Goal: Transaction & Acquisition: Download file/media

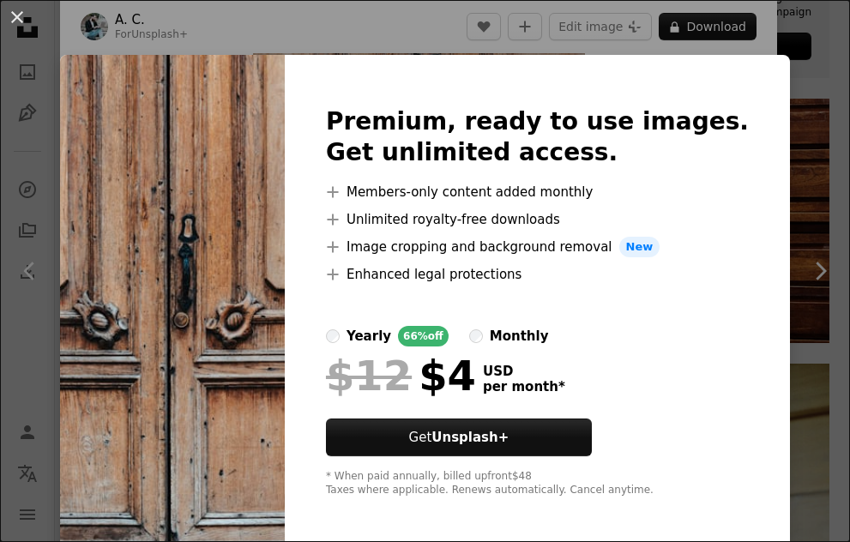
scroll to position [7, 0]
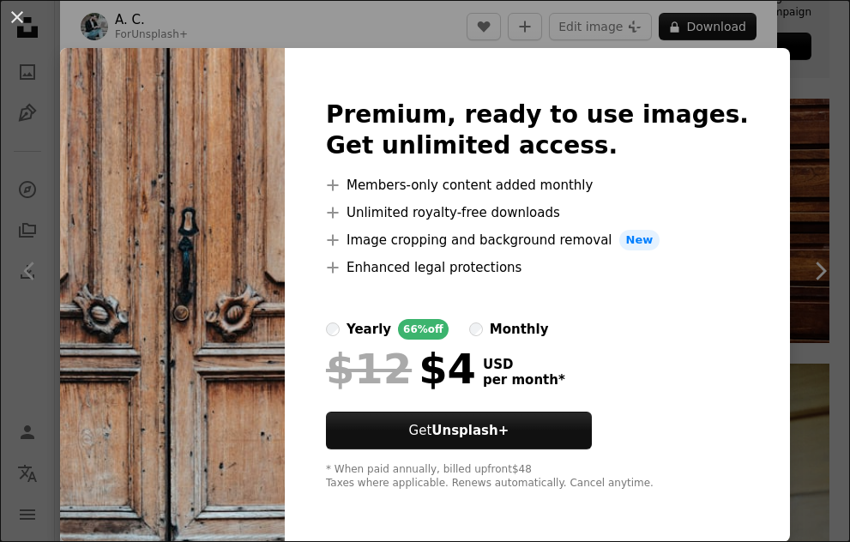
click at [434, 18] on div "An X shape Premium, ready to use images. Get unlimited access. A plus sign Memb…" at bounding box center [425, 271] width 850 height 542
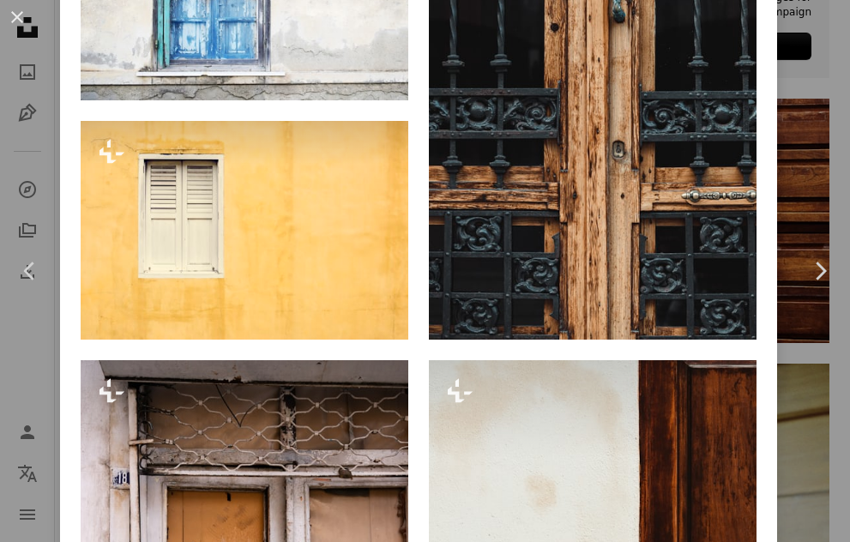
scroll to position [6110, 0]
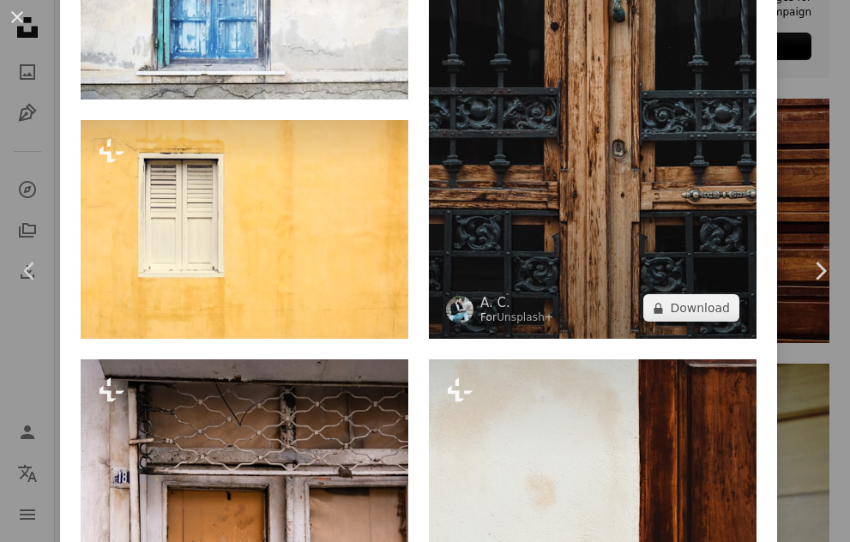
click at [658, 208] on img at bounding box center [593, 93] width 328 height 492
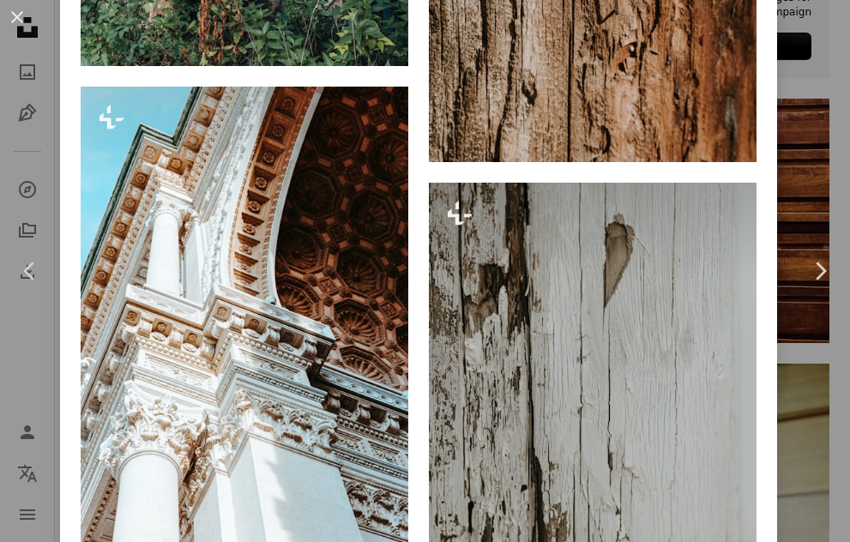
scroll to position [11497, 0]
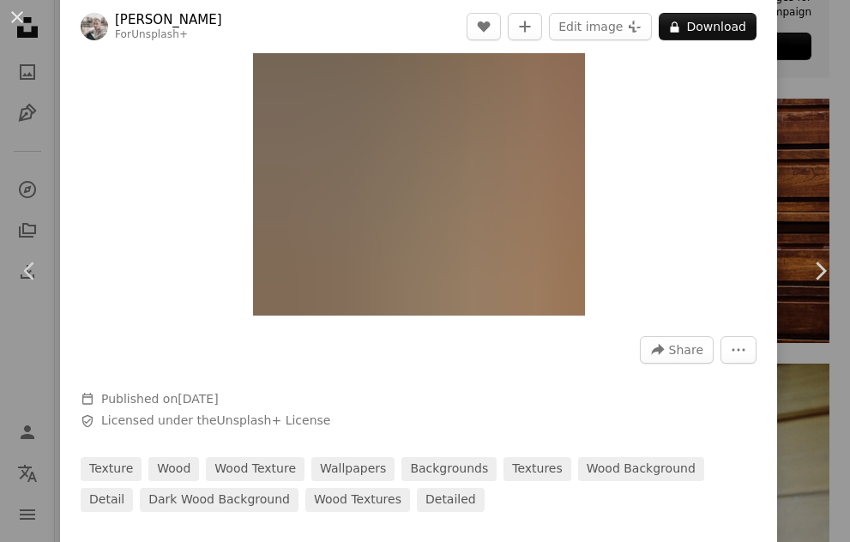
scroll to position [268, 0]
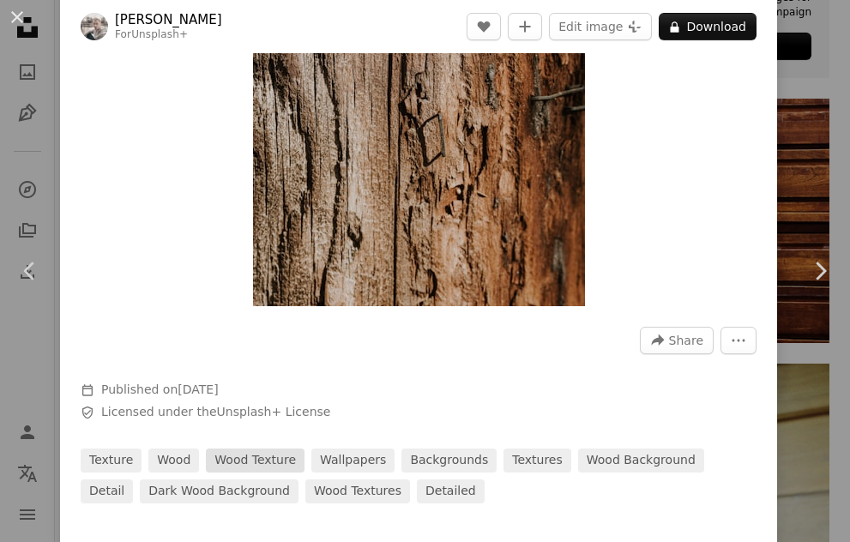
click at [258, 462] on link "wood texture" at bounding box center [255, 461] width 99 height 24
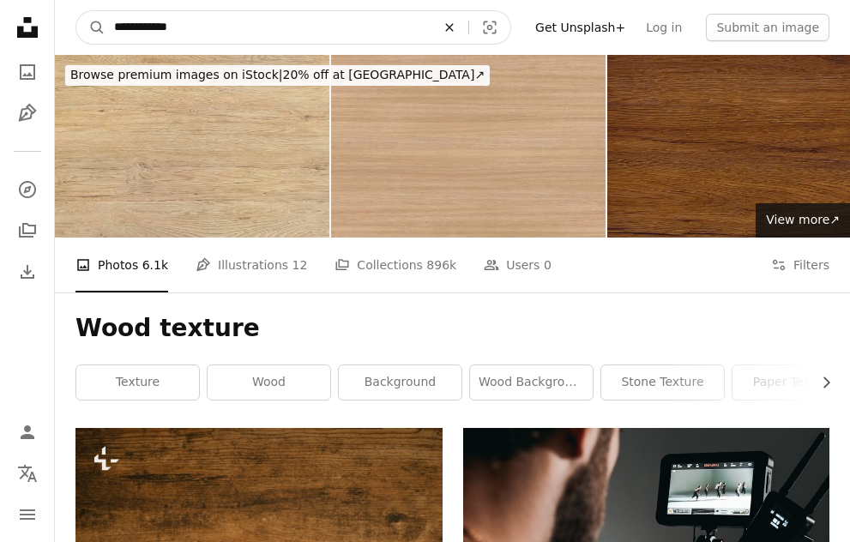
click at [459, 18] on button "An X shape" at bounding box center [450, 27] width 38 height 33
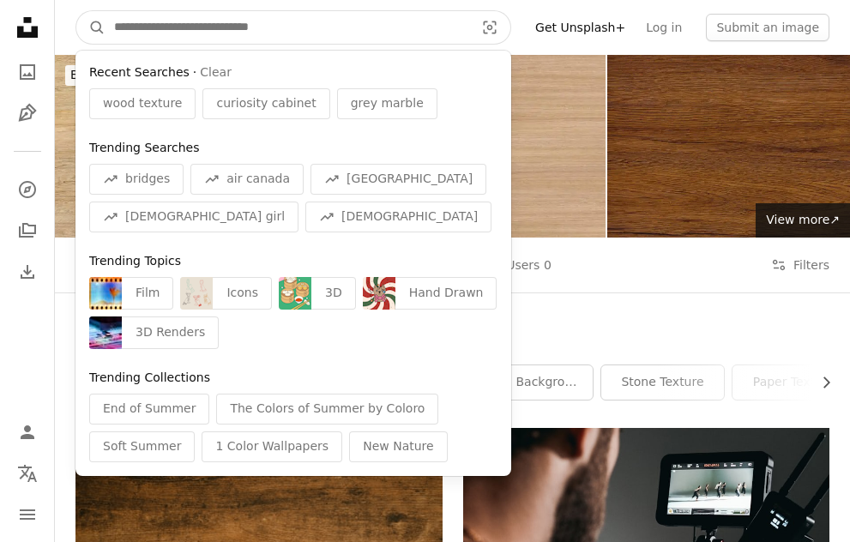
click at [267, 29] on input "Find visuals sitewide" at bounding box center [288, 27] width 364 height 33
click at [314, 32] on input "Find visuals sitewide" at bounding box center [288, 27] width 364 height 33
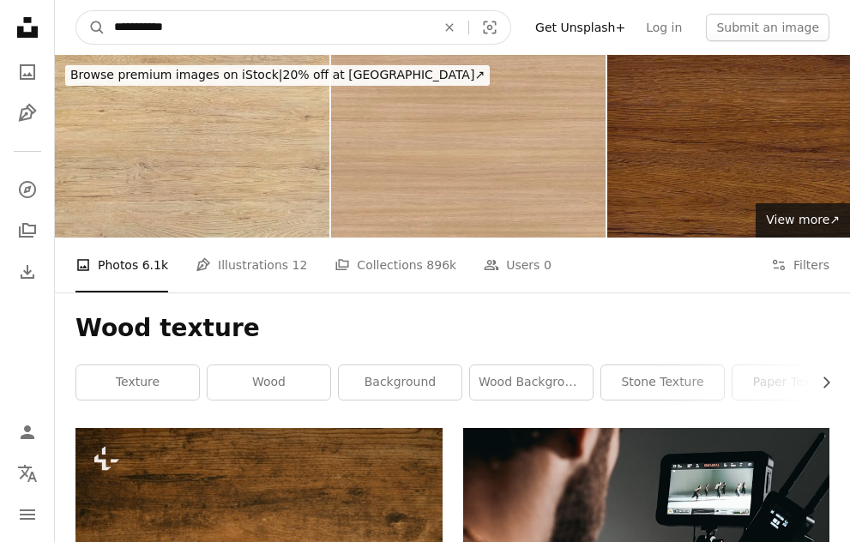
type input "**********"
click button "A magnifying glass" at bounding box center [90, 27] width 29 height 33
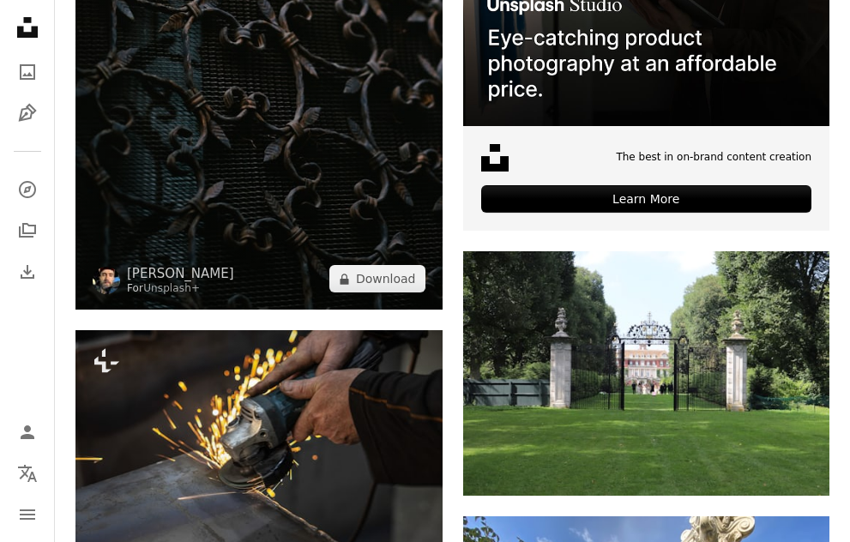
scroll to position [674, 0]
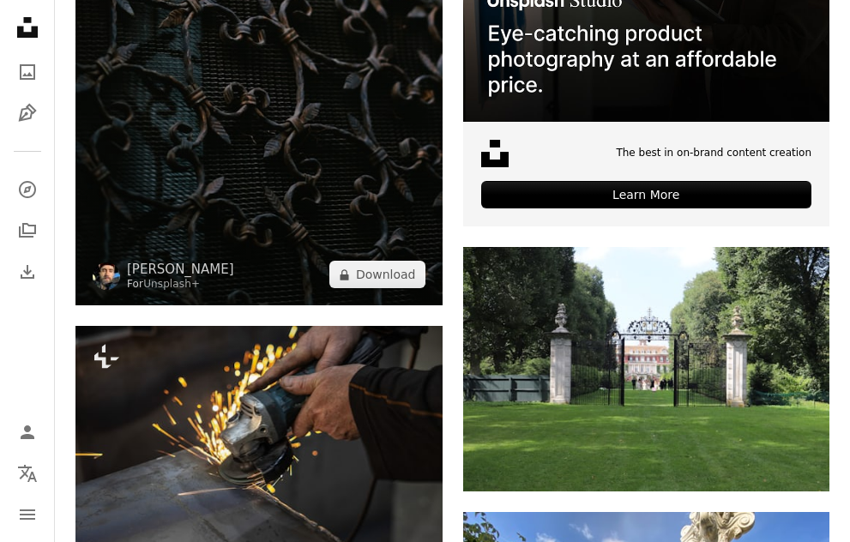
click at [282, 127] on img at bounding box center [259, 30] width 367 height 551
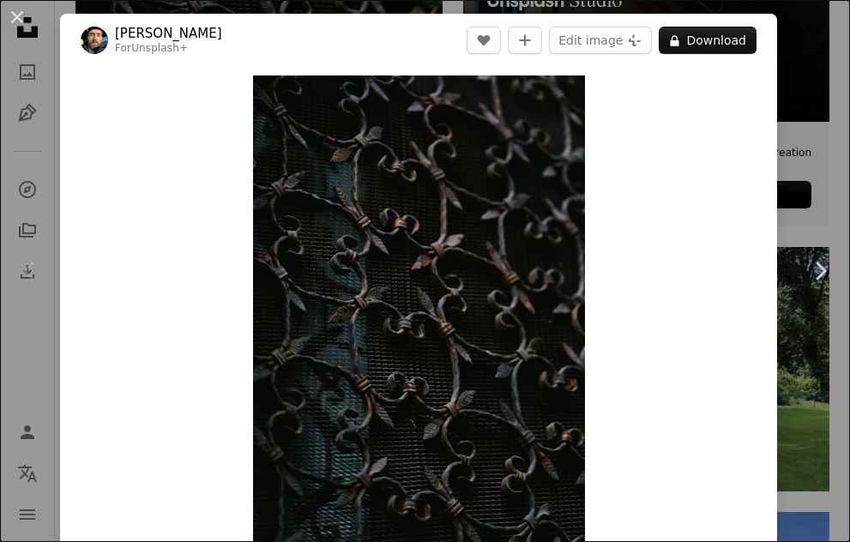
click at [802, 88] on div "An X shape Chevron left Chevron right [PERSON_NAME] For Unsplash+ A heart A plu…" at bounding box center [425, 271] width 850 height 542
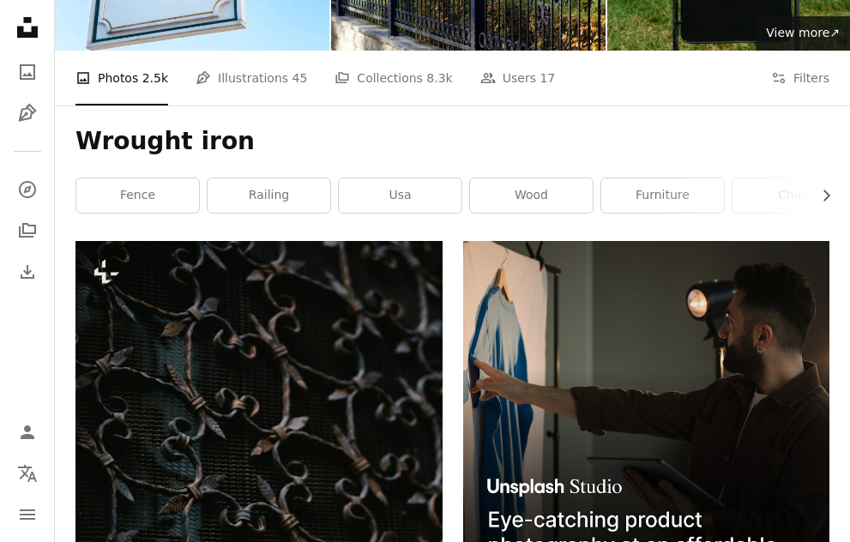
scroll to position [185, 0]
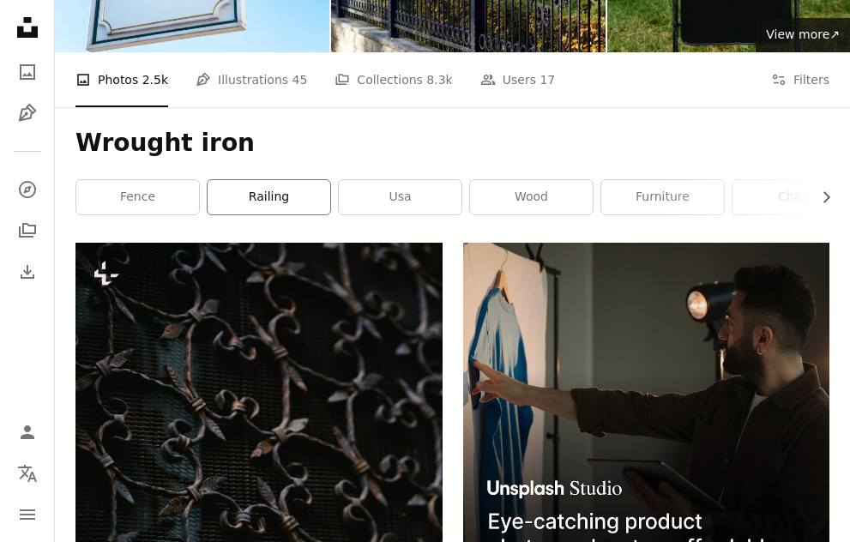
click at [254, 208] on link "railing" at bounding box center [269, 197] width 123 height 34
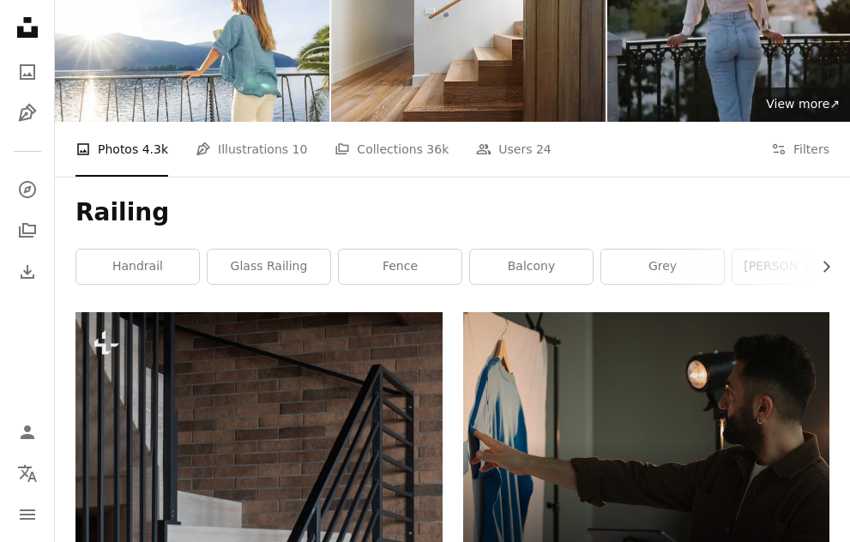
scroll to position [117, 0]
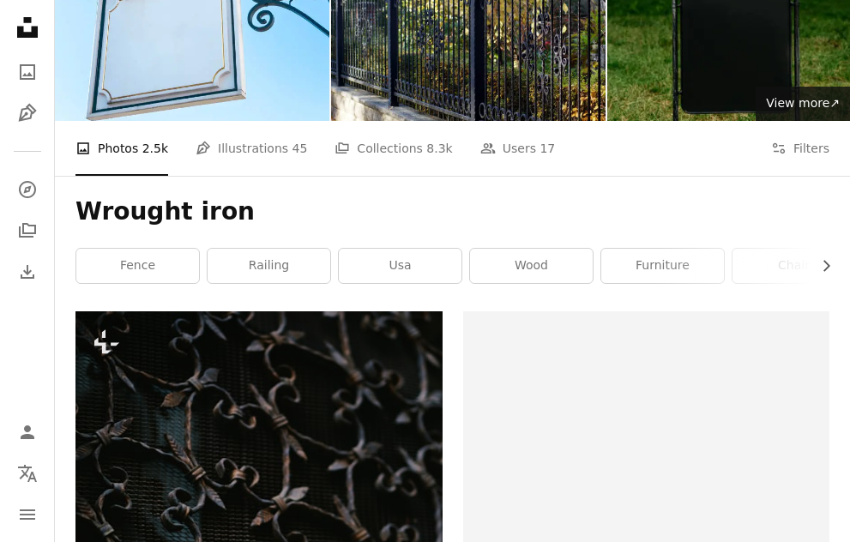
scroll to position [185, 0]
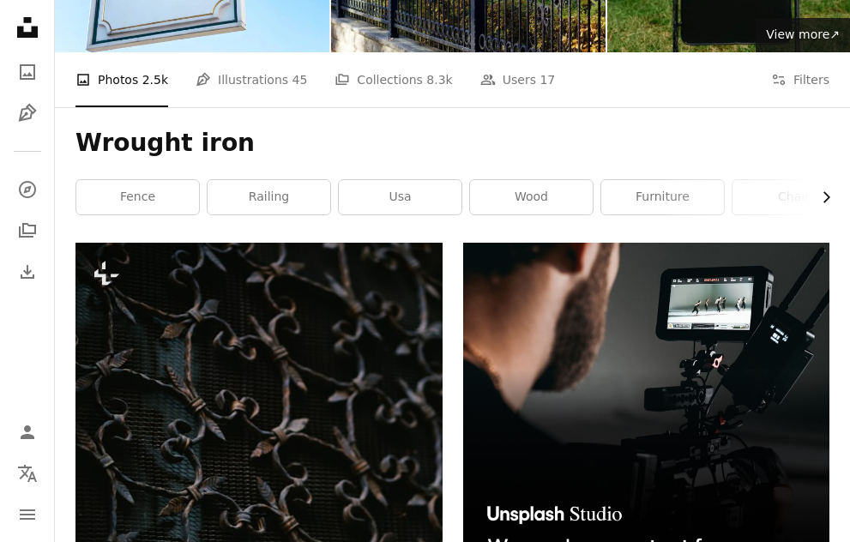
click at [814, 193] on button "Chevron right" at bounding box center [820, 197] width 19 height 34
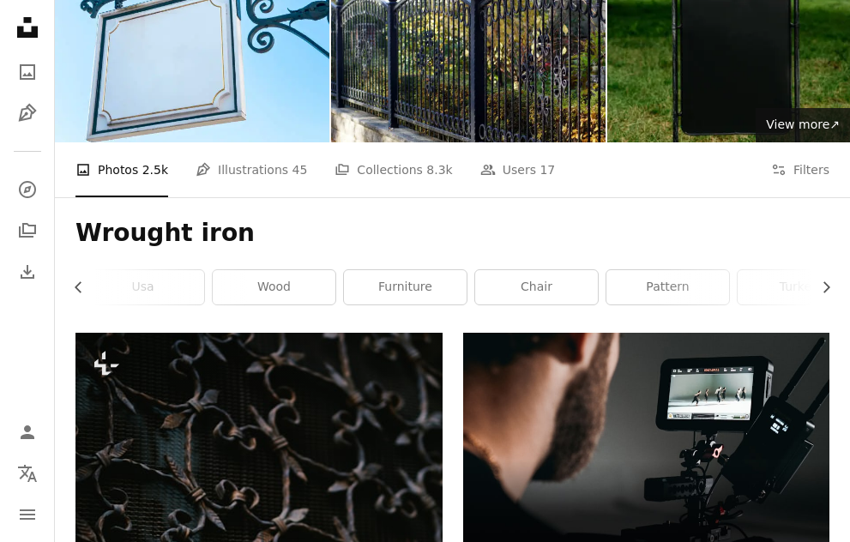
scroll to position [0, 0]
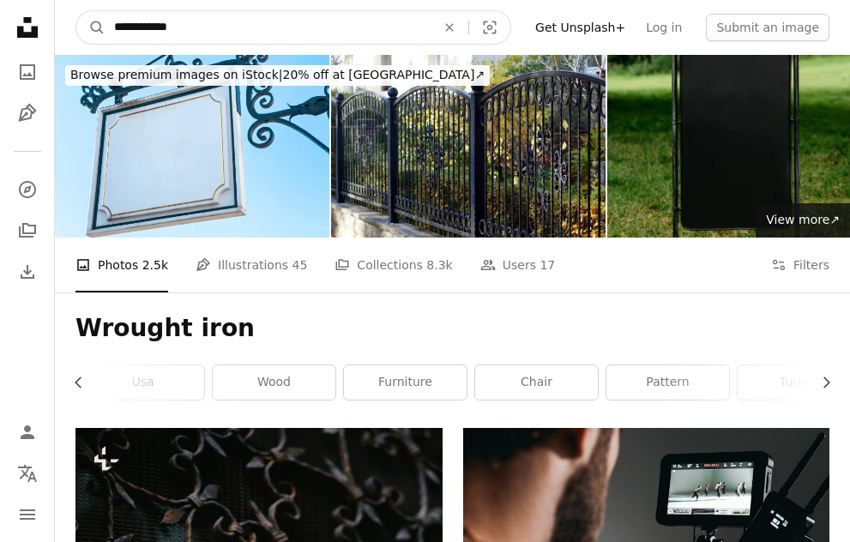
drag, startPoint x: 247, startPoint y: 23, endPoint x: 61, endPoint y: 12, distance: 186.6
click at [61, 12] on nav "**********" at bounding box center [453, 27] width 796 height 55
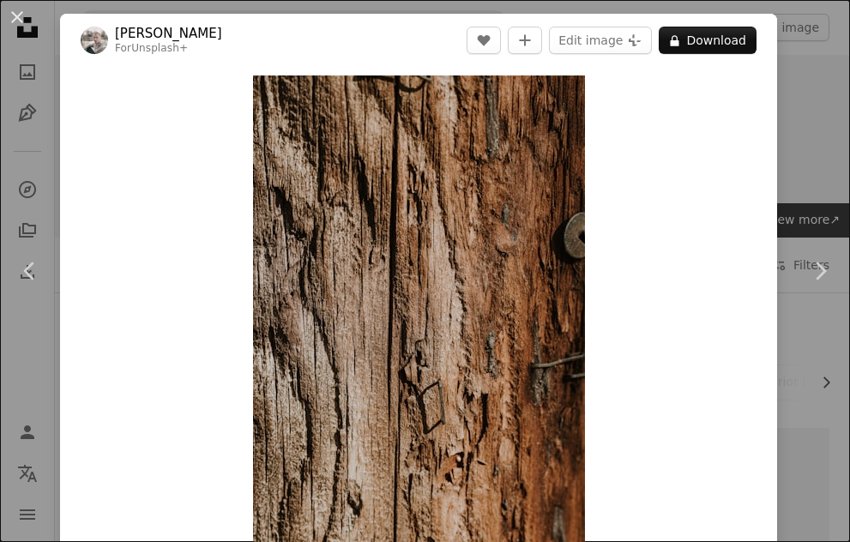
scroll to position [822, 0]
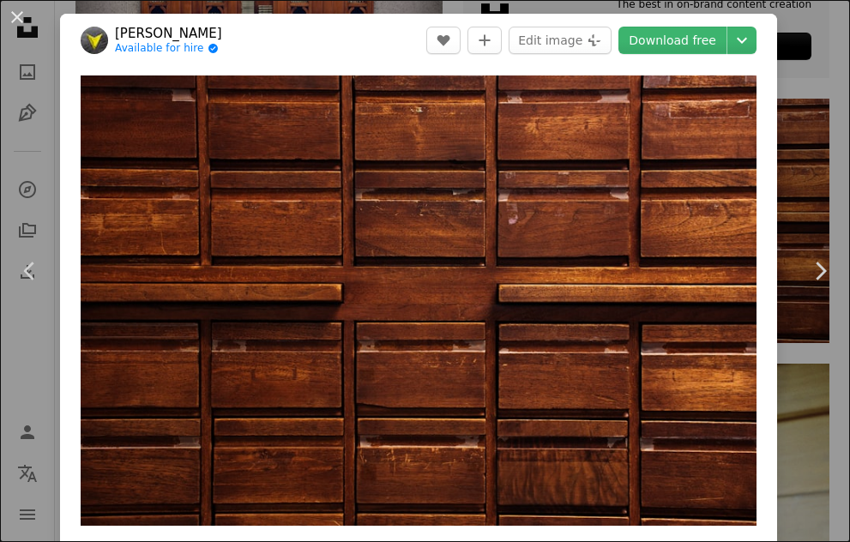
click at [816, 46] on div "An X shape Chevron left Chevron right [PERSON_NAME] Available for hire A checkm…" at bounding box center [425, 271] width 850 height 542
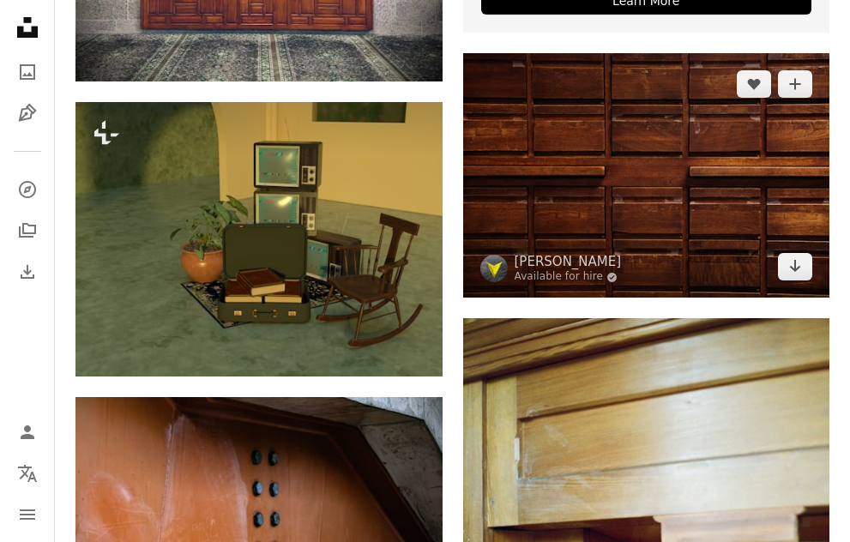
scroll to position [870, 0]
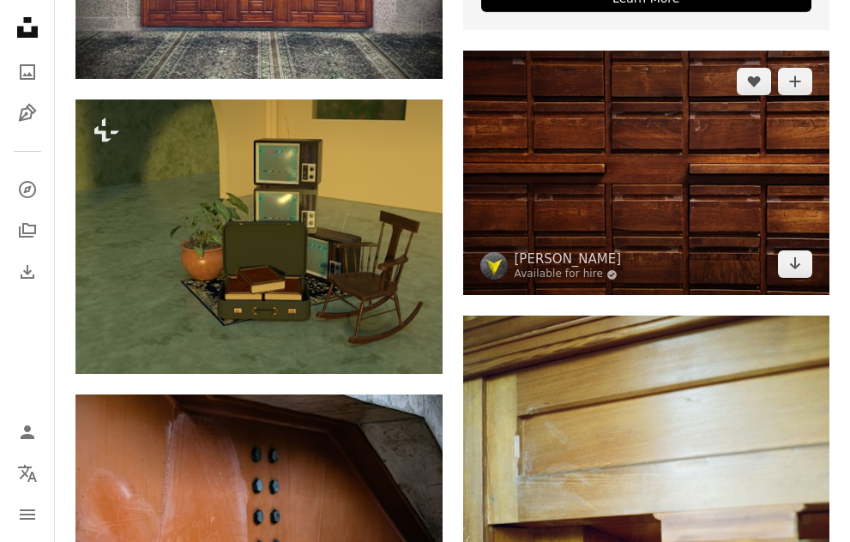
click at [554, 182] on img at bounding box center [646, 173] width 367 height 245
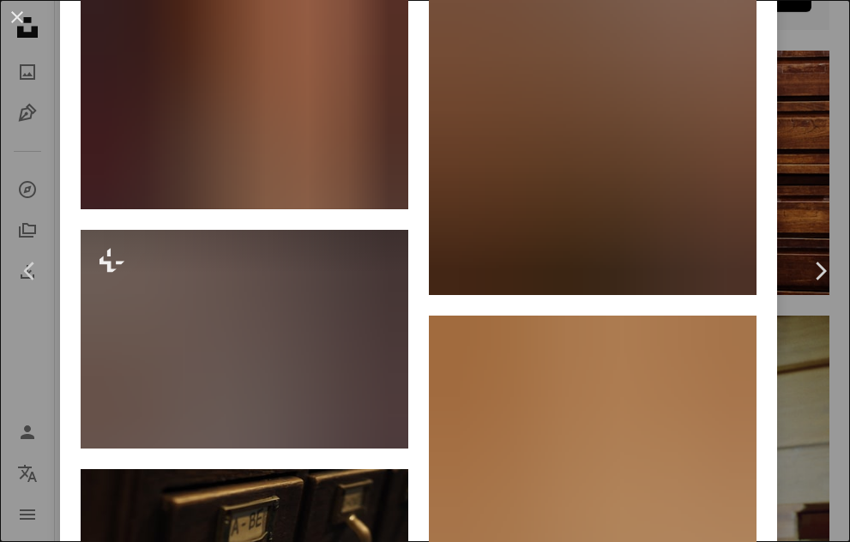
scroll to position [4132, 0]
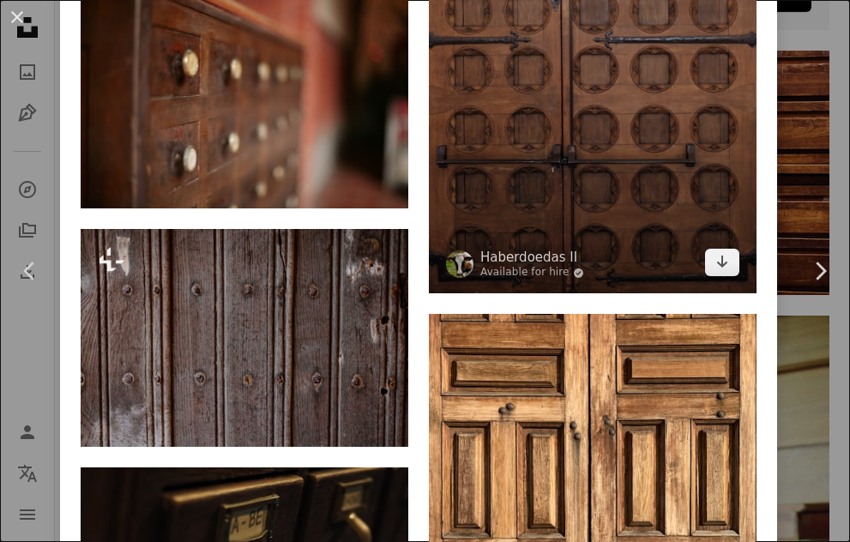
click at [547, 154] on img at bounding box center [593, 79] width 328 height 429
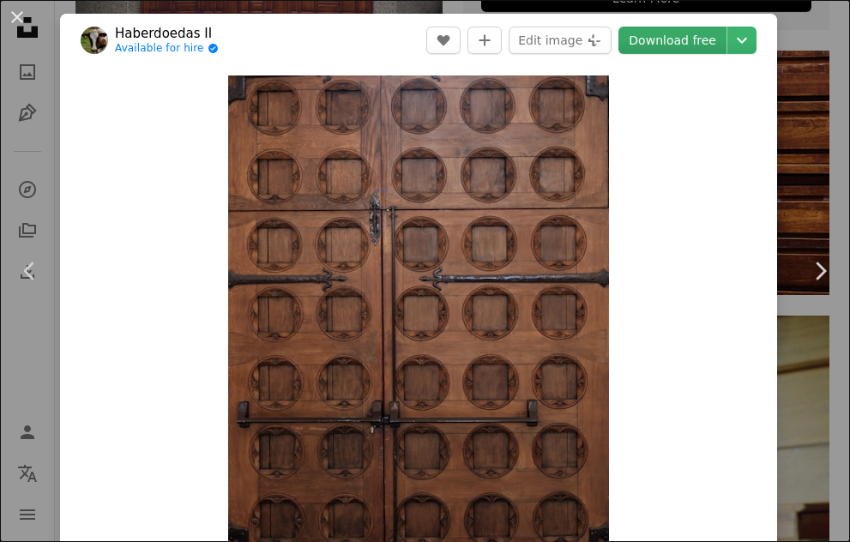
click at [720, 44] on link "Download free" at bounding box center [673, 40] width 108 height 27
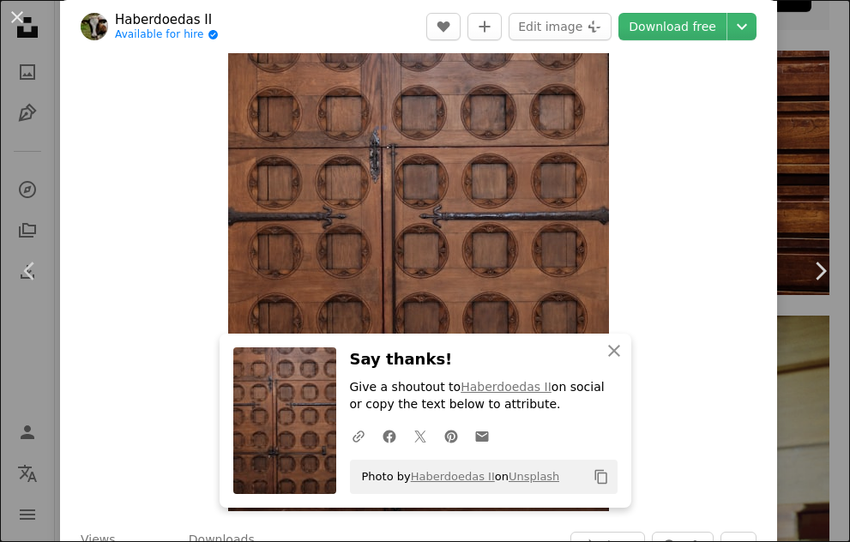
scroll to position [67, 0]
